Goal: Information Seeking & Learning: Check status

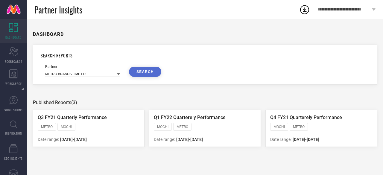
click at [12, 36] on span "DASHBOARD" at bounding box center [13, 37] width 16 height 4
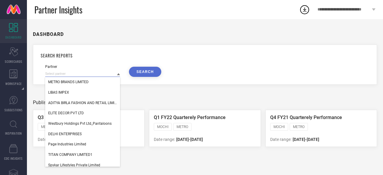
click at [106, 74] on input at bounding box center [82, 74] width 75 height 6
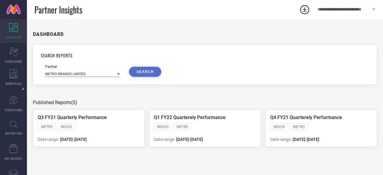
click at [106, 74] on input at bounding box center [82, 74] width 75 height 6
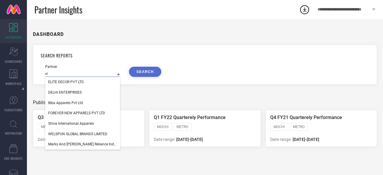
type input "e"
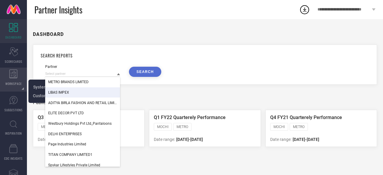
click at [12, 76] on icon at bounding box center [13, 73] width 8 height 9
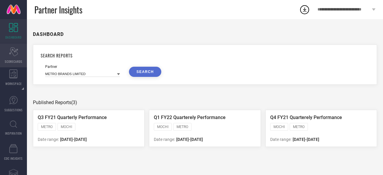
click at [10, 61] on span "SCORECARDS" at bounding box center [14, 61] width 18 height 4
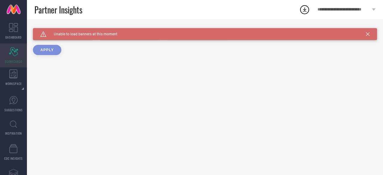
type input "All"
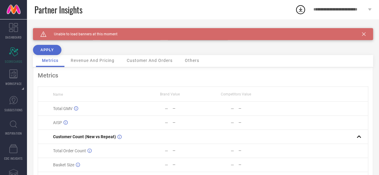
click at [365, 33] on icon at bounding box center [364, 34] width 4 height 4
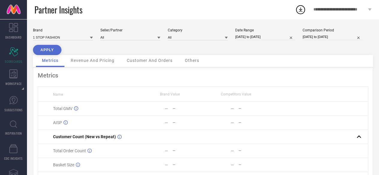
click at [71, 98] on th "Name" at bounding box center [87, 94] width 99 height 15
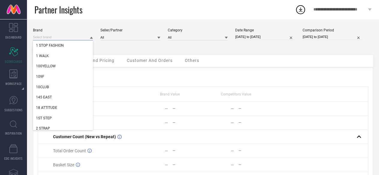
click at [73, 39] on input at bounding box center [63, 37] width 60 height 6
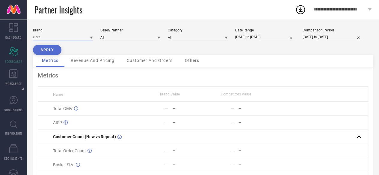
type input "elora"
click at [92, 38] on icon at bounding box center [91, 38] width 3 height 2
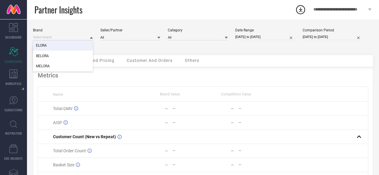
click at [65, 44] on div "ELORA" at bounding box center [63, 45] width 60 height 10
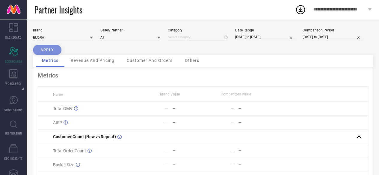
type input "All"
click at [127, 40] on input at bounding box center [130, 37] width 60 height 6
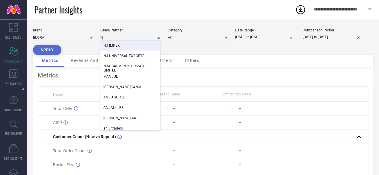
type input "nj"
click at [125, 44] on div "NJ IMPEX" at bounding box center [130, 45] width 60 height 10
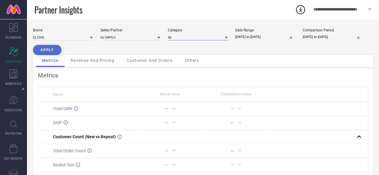
click at [184, 38] on input at bounding box center [198, 37] width 60 height 6
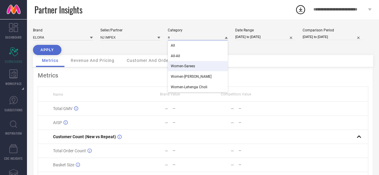
type input "a"
click at [186, 65] on span "Women-Sarees" at bounding box center [183, 66] width 24 height 4
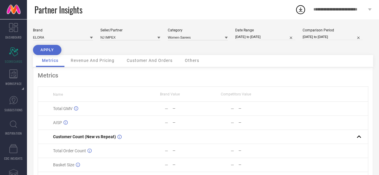
select select "8"
select select "2025"
select select "9"
select select "2025"
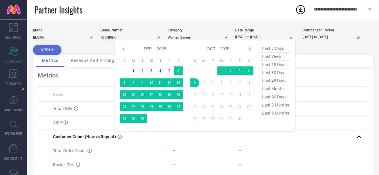
click at [277, 38] on input "[DATE] to [DATE]" at bounding box center [265, 37] width 60 height 6
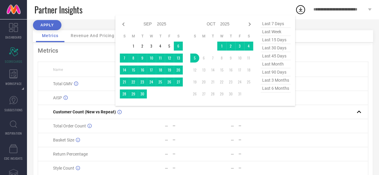
scroll to position [25, 0]
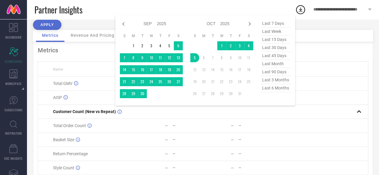
click at [275, 95] on div "last 7 days last week last 15 days last 30 days last 45 days last month last 90…" at bounding box center [275, 60] width 30 height 82
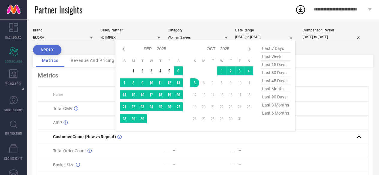
click at [276, 114] on span "last 6 months" at bounding box center [275, 113] width 30 height 8
type input "[DATE] to [DATE]"
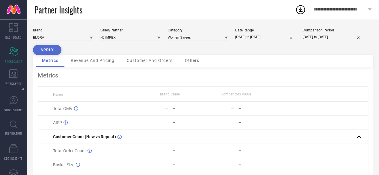
click at [51, 49] on button "APPLY" at bounding box center [47, 50] width 28 height 10
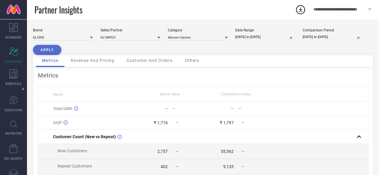
click at [97, 62] on span "Revenue And Pricing" at bounding box center [93, 60] width 44 height 5
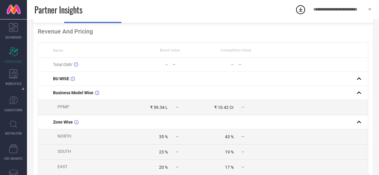
scroll to position [16, 0]
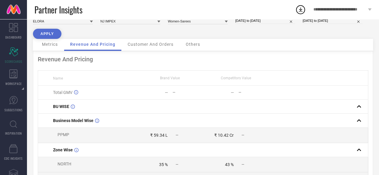
click at [150, 44] on span "Customer And Orders" at bounding box center [150, 44] width 46 height 5
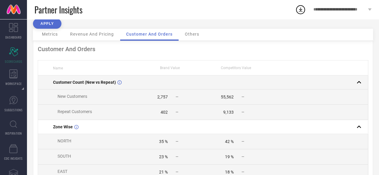
scroll to position [0, 0]
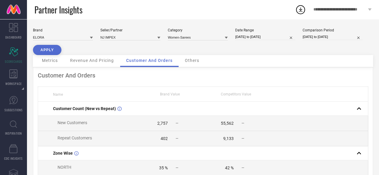
click at [189, 63] on div "Others" at bounding box center [192, 61] width 26 height 12
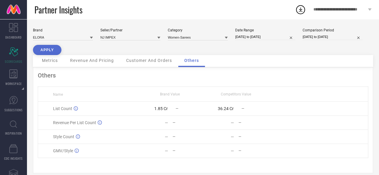
click at [144, 62] on span "Customer And Orders" at bounding box center [149, 60] width 46 height 5
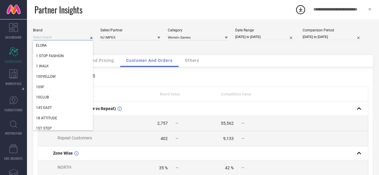
click at [84, 39] on input at bounding box center [63, 37] width 60 height 6
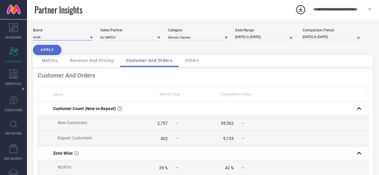
type input "anvik"
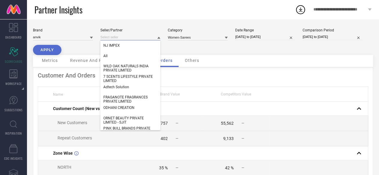
click at [120, 37] on input at bounding box center [130, 37] width 60 height 6
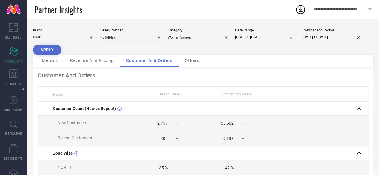
click at [120, 37] on input at bounding box center [130, 37] width 60 height 6
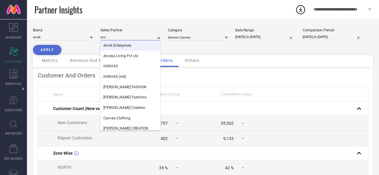
type input "anv"
click at [120, 48] on span "Anvik Enterprises" at bounding box center [117, 45] width 28 height 4
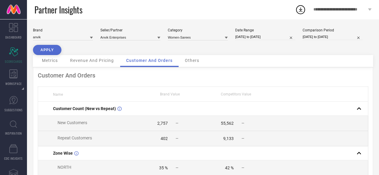
click at [201, 41] on div "Brand anvik Seller/Partner Anvik Enterprises Category Women-Sarees Date Range […" at bounding box center [203, 41] width 340 height 27
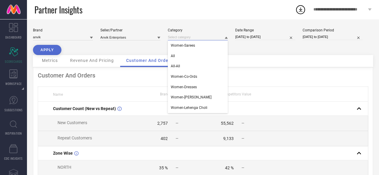
click at [200, 39] on input at bounding box center [198, 37] width 60 height 6
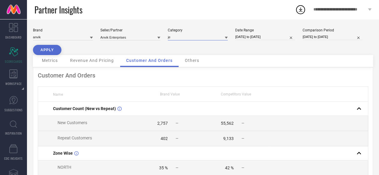
type input "j"
click at [226, 37] on icon at bounding box center [225, 38] width 3 height 2
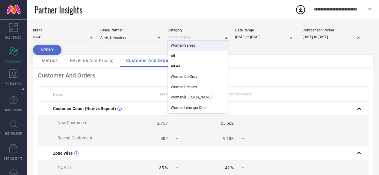
click at [195, 40] on input at bounding box center [198, 37] width 60 height 6
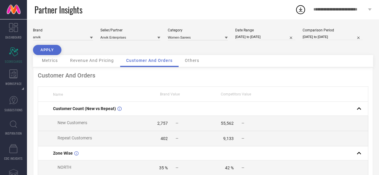
click at [54, 50] on button "APPLY" at bounding box center [47, 50] width 28 height 10
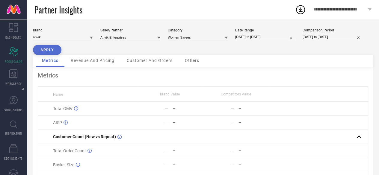
scroll to position [0, 0]
click at [212, 36] on input at bounding box center [198, 37] width 60 height 6
type input "jewellery"
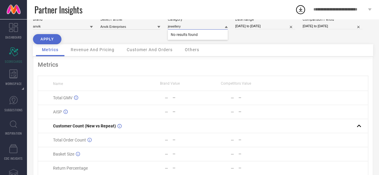
scroll to position [0, 0]
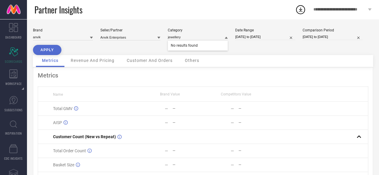
click at [283, 52] on div "Brand anvik Seller/Partner Anvik Enterprises Category jewellery No results foun…" at bounding box center [203, 41] width 340 height 27
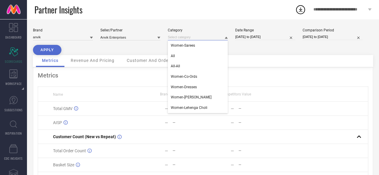
click at [199, 38] on input at bounding box center [198, 37] width 60 height 6
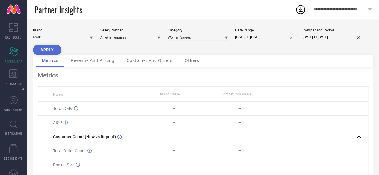
click at [199, 38] on input at bounding box center [198, 37] width 60 height 6
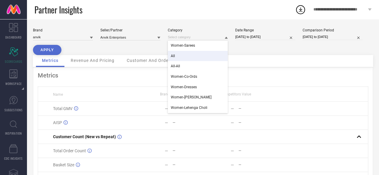
click at [191, 53] on div "All" at bounding box center [198, 56] width 60 height 10
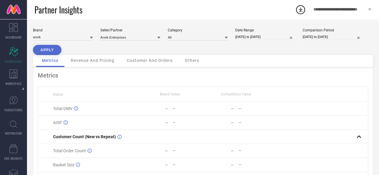
click at [43, 50] on button "APPLY" at bounding box center [47, 50] width 28 height 10
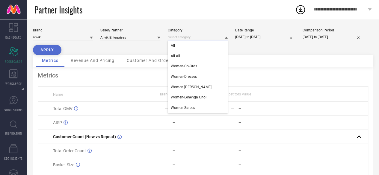
click at [197, 37] on input at bounding box center [198, 37] width 60 height 6
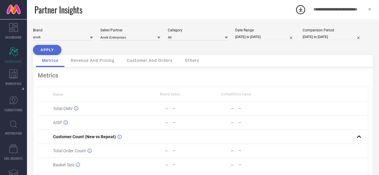
click at [227, 38] on icon at bounding box center [225, 37] width 3 height 3
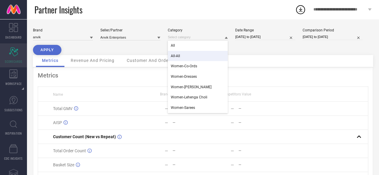
click at [13, 55] on icon at bounding box center [13, 51] width 9 height 9
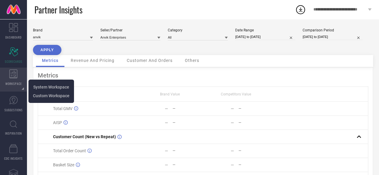
click at [14, 80] on div "WORKSPACE" at bounding box center [13, 80] width 27 height 24
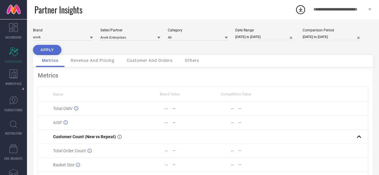
click at [141, 18] on div "Partner Insights" at bounding box center [164, 9] width 260 height 19
